Goal: Check status: Check status

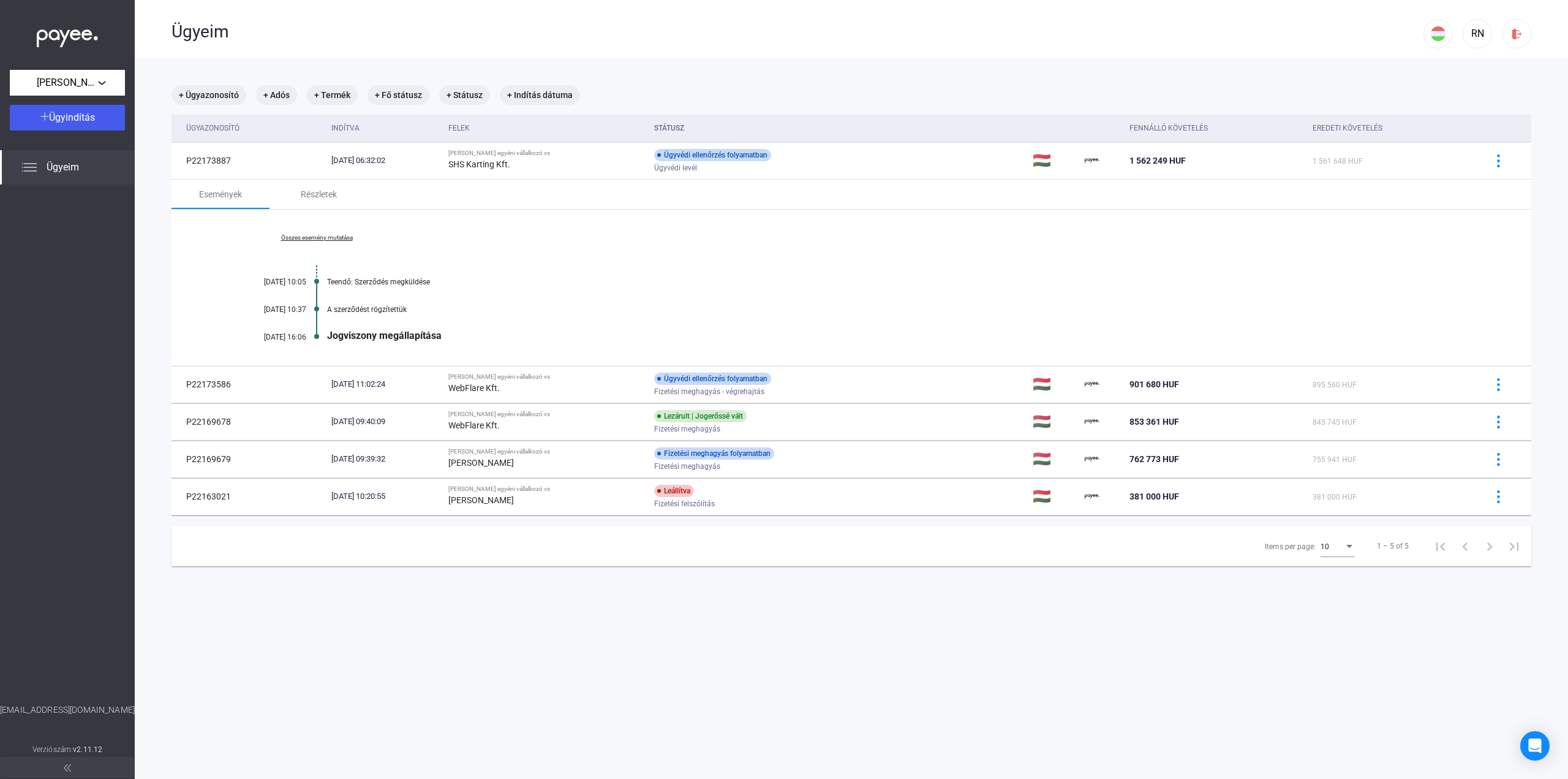
scroll to position [58, 0]
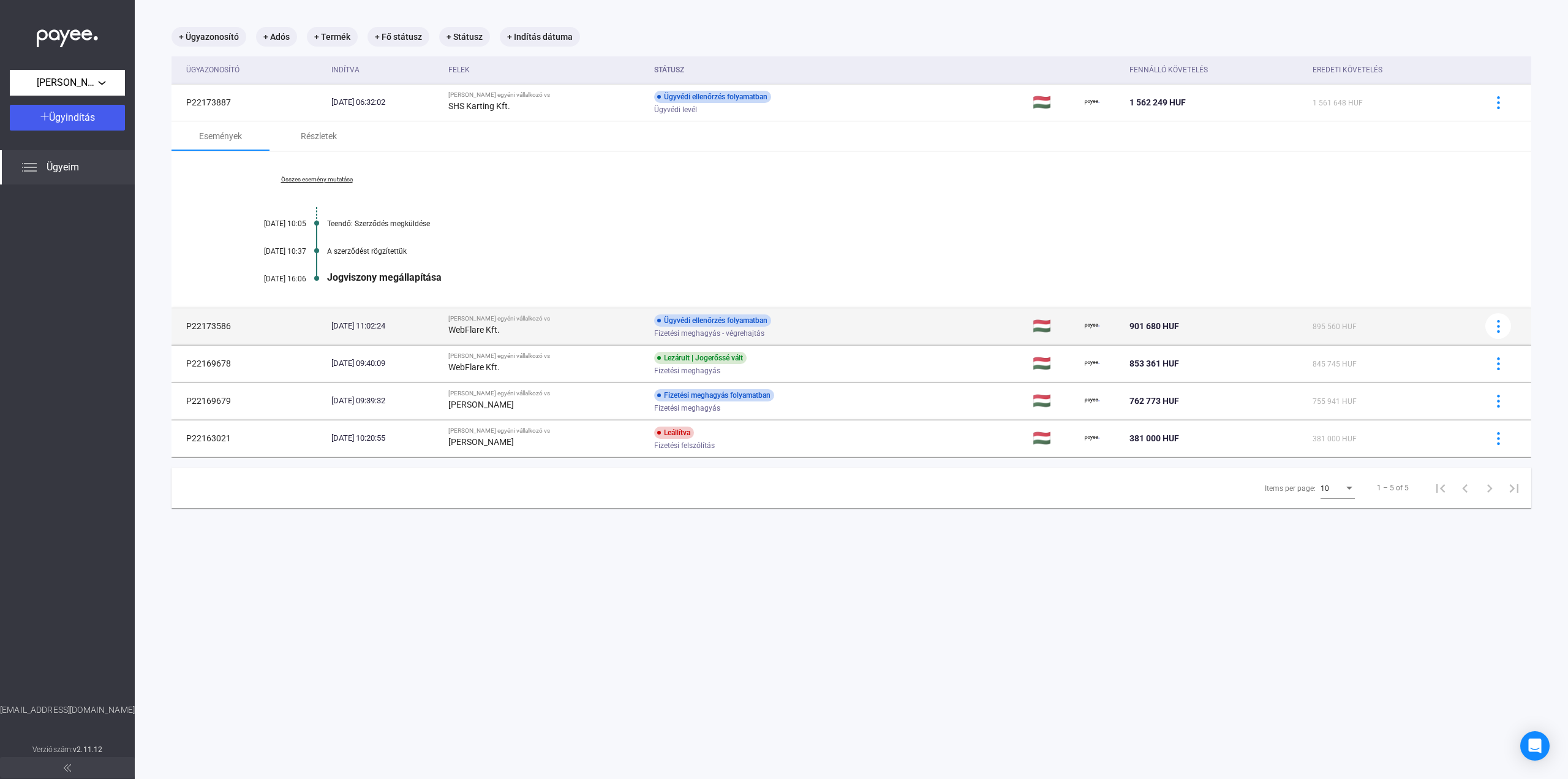
click at [865, 329] on td "Ügyvédi ellenőrzés folyamatban Fizetési meghagyás - végrehajtás" at bounding box center [839, 326] width 379 height 36
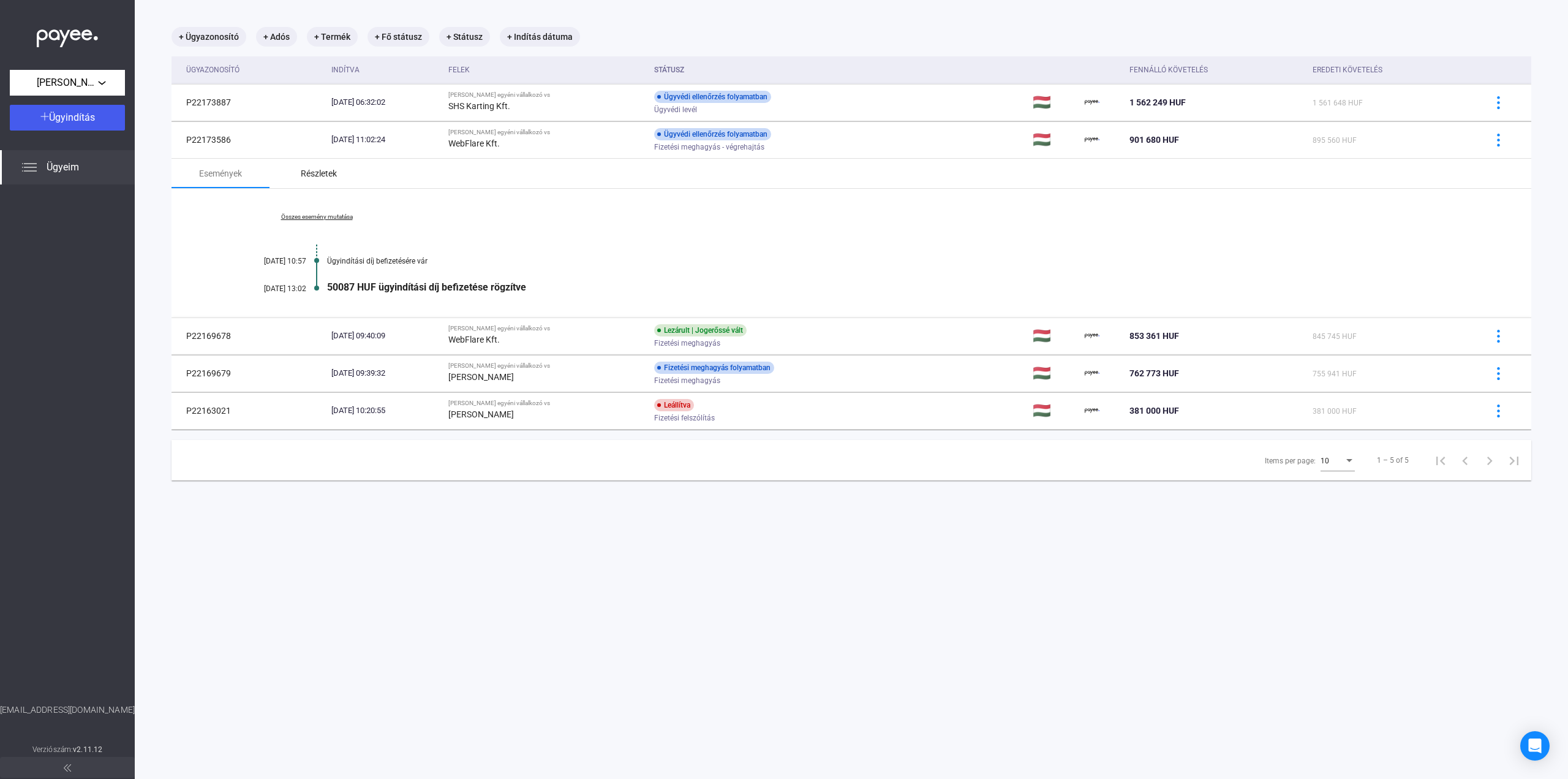
click at [322, 182] on div "Részletek" at bounding box center [319, 173] width 98 height 29
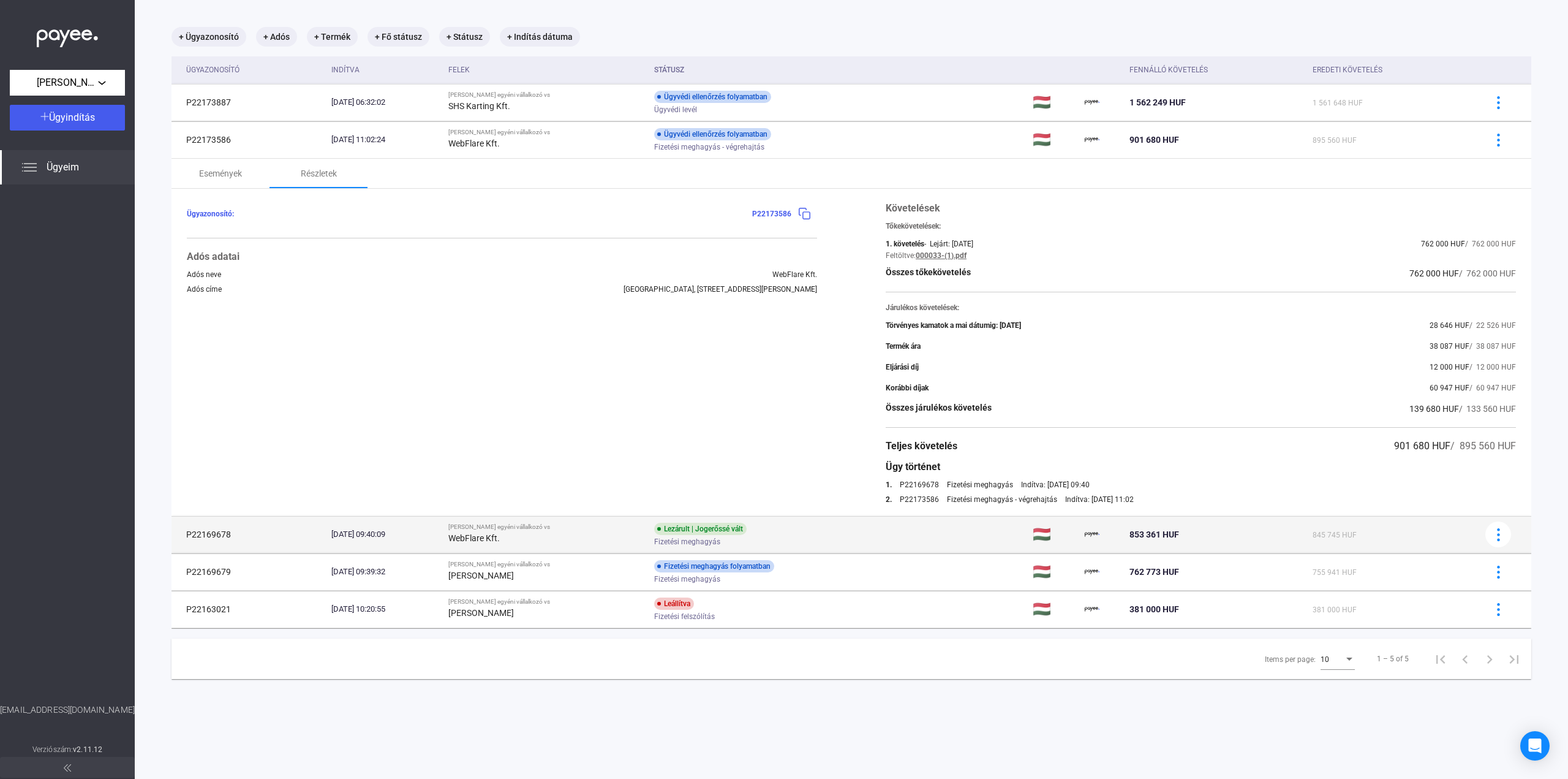
click at [809, 538] on div "Fizetési meghagyás" at bounding box center [752, 542] width 196 height 9
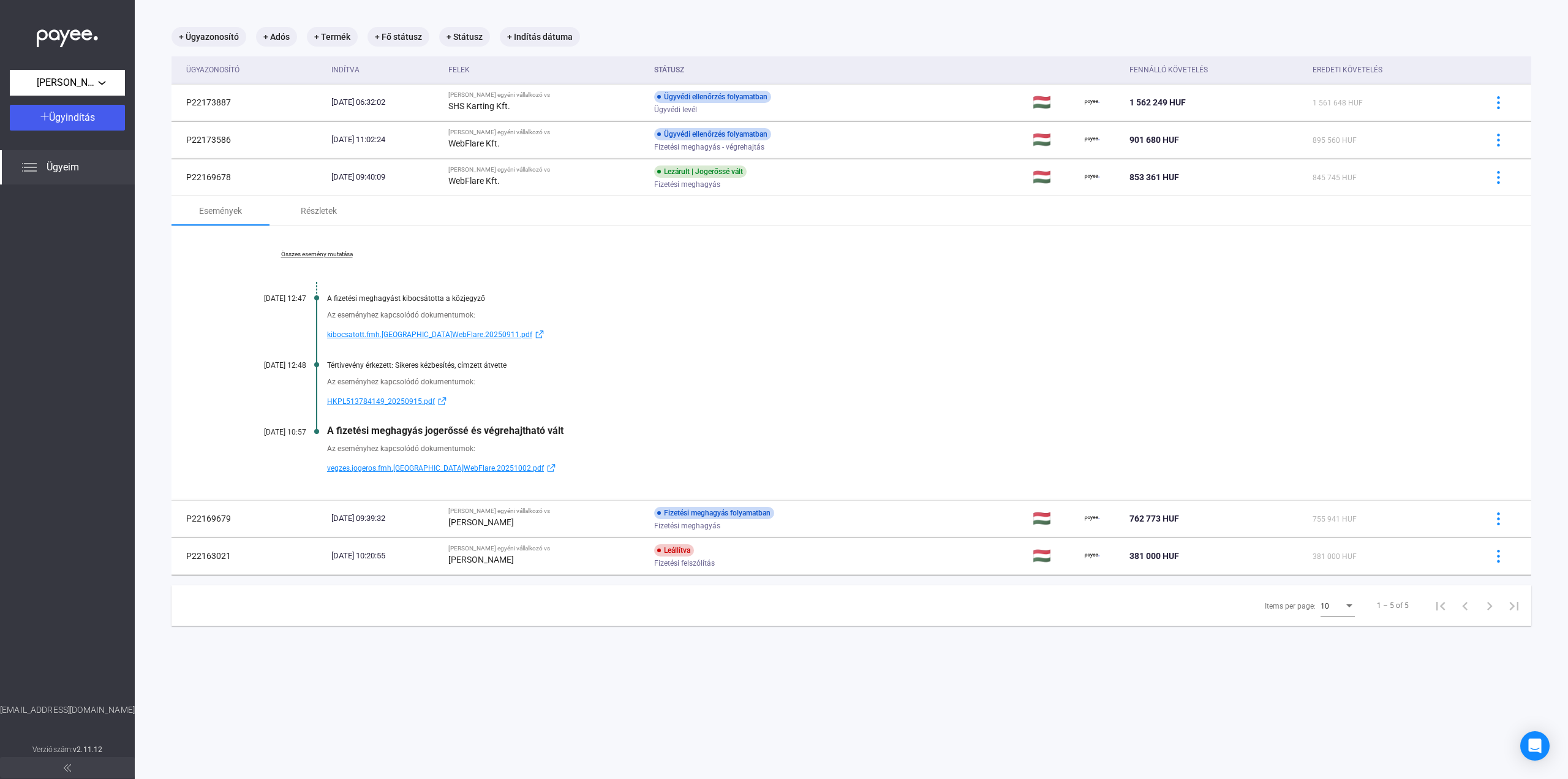
click at [355, 399] on span "HKPL513784149_20250915.pdf" at bounding box center [381, 401] width 108 height 15
drag, startPoint x: 326, startPoint y: 364, endPoint x: 529, endPoint y: 366, distance: 203.0
click at [527, 366] on div "Összes esemény mutatása [DATE] 12:47 A fizetési meghagyást kibocsátotta a közje…" at bounding box center [851, 363] width 1360 height 274
click at [545, 367] on div "Tértivevény érkezett: Sikeres kézbesítés, címzett átvette" at bounding box center [898, 364] width 1143 height 8
drag, startPoint x: 450, startPoint y: 298, endPoint x: 537, endPoint y: 291, distance: 87.3
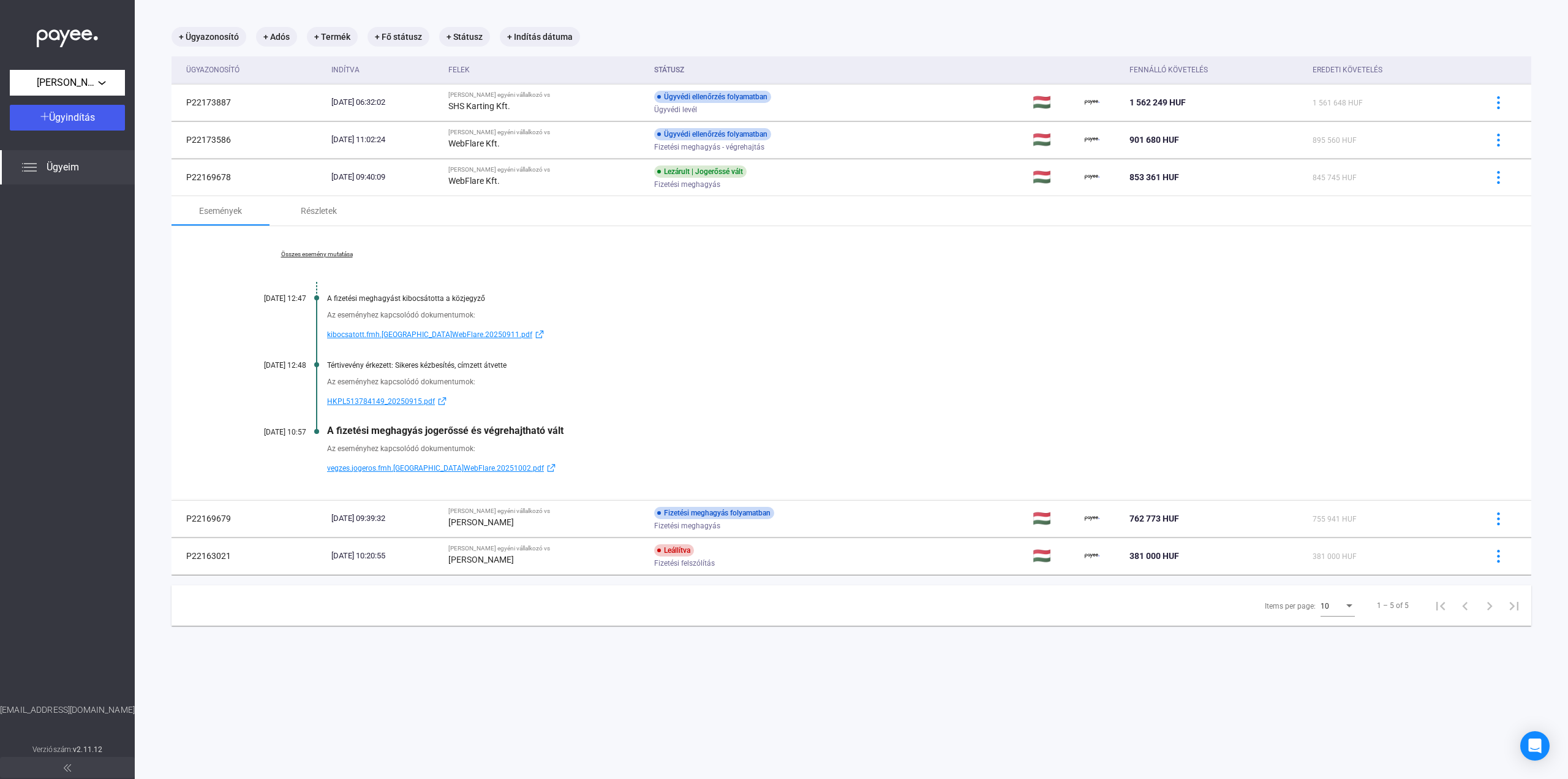
click at [528, 289] on div "Összes esemény mutatása [DATE] 12:47 A fizetési meghagyást kibocsátotta a közje…" at bounding box center [851, 363] width 1360 height 274
drag, startPoint x: 571, startPoint y: 303, endPoint x: 561, endPoint y: 308, distance: 11.2
click at [571, 303] on div "Az eseményhez kapcsolódó dokumentumok: kibocsatott.fmh.[GEOGRAPHIC_DATA]WebFlar…" at bounding box center [852, 322] width 1237 height 39
drag, startPoint x: 390, startPoint y: 436, endPoint x: 626, endPoint y: 425, distance: 236.3
click at [568, 422] on div "Összes esemény mutatása [DATE] 12:47 A fizetési meghagyást kibocsátotta a közje…" at bounding box center [851, 363] width 1360 height 274
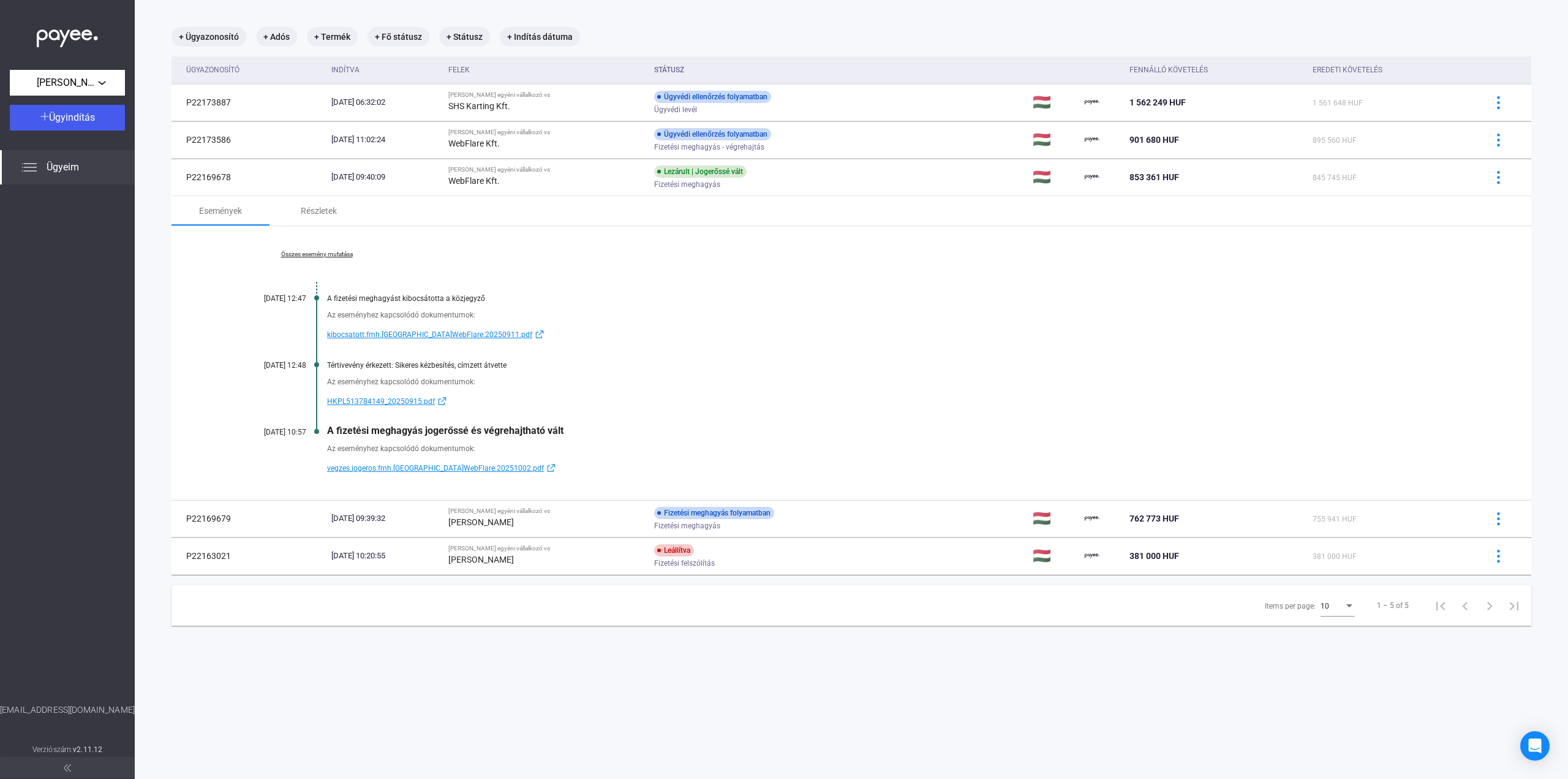
click at [628, 425] on div "A fizetési meghagyás jogerőssé és végrehajtható vált" at bounding box center [898, 430] width 1143 height 12
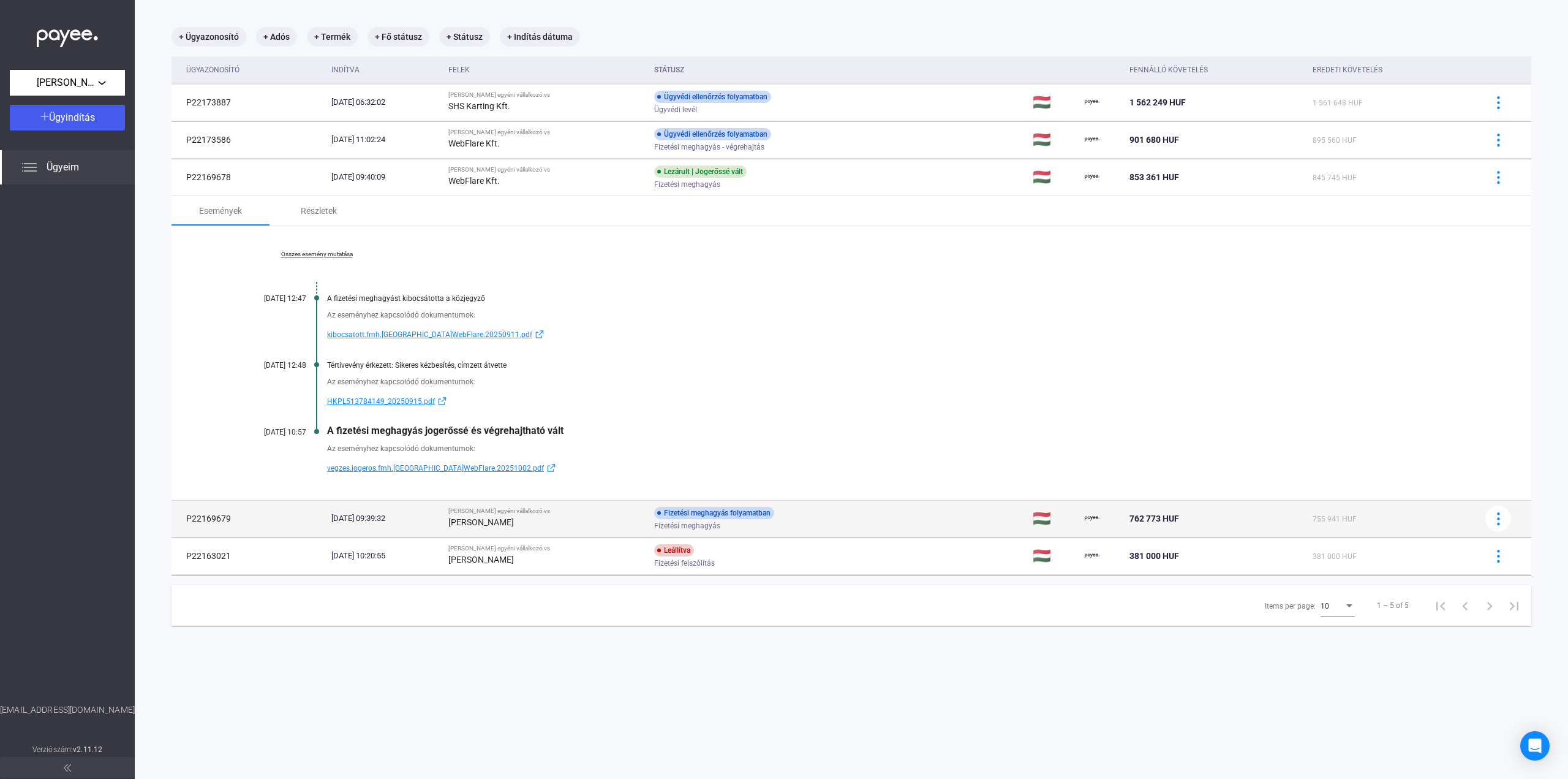
click at [912, 519] on td "Fizetési meghagyás folyamatban Fizetési meghagyás" at bounding box center [839, 518] width 379 height 36
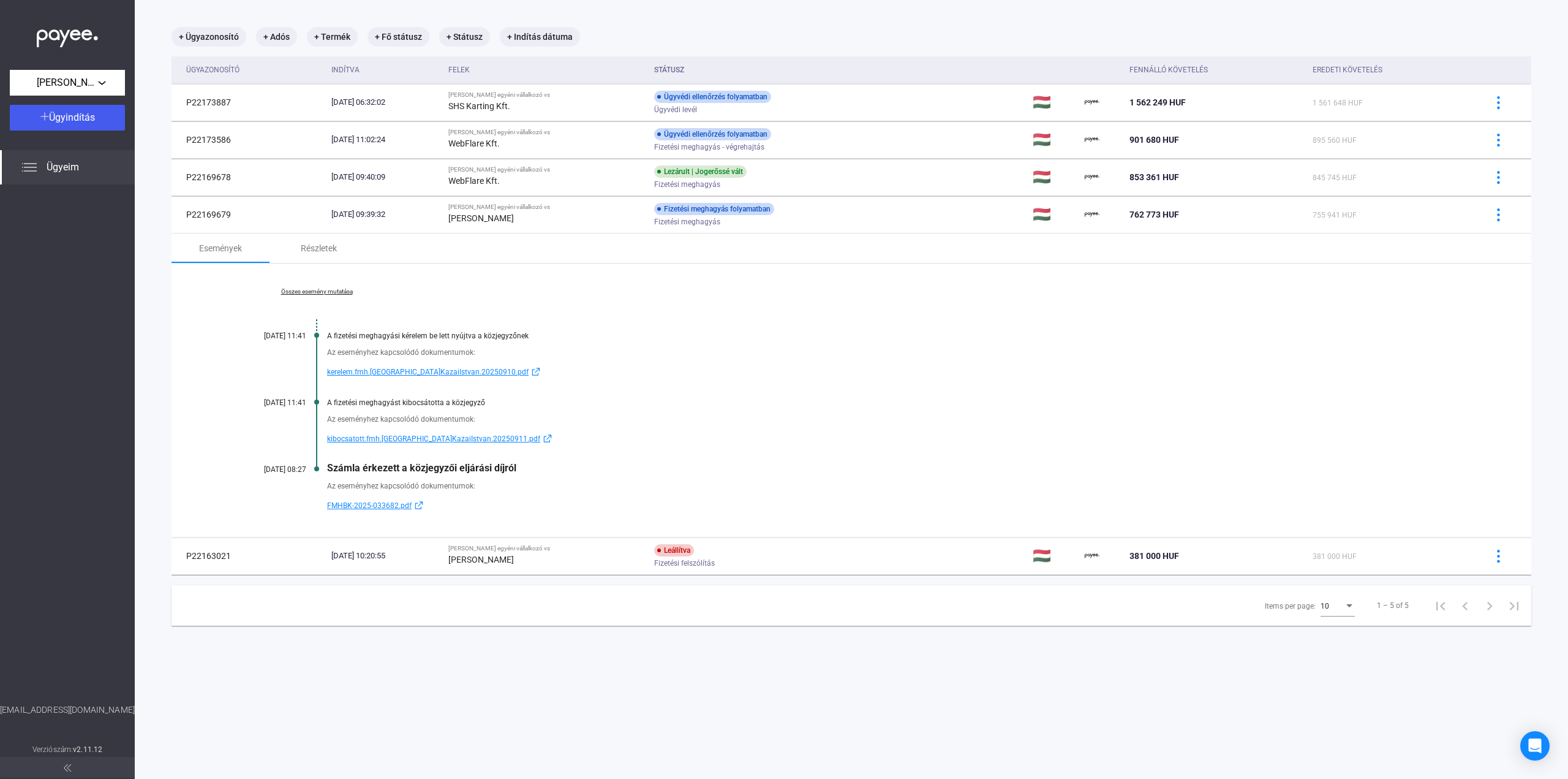
click at [430, 442] on span "kibocsatott.fmh.[GEOGRAPHIC_DATA]KazaiIstvan.20250911.pdf" at bounding box center [434, 438] width 213 height 15
